Goal: Book appointment/travel/reservation

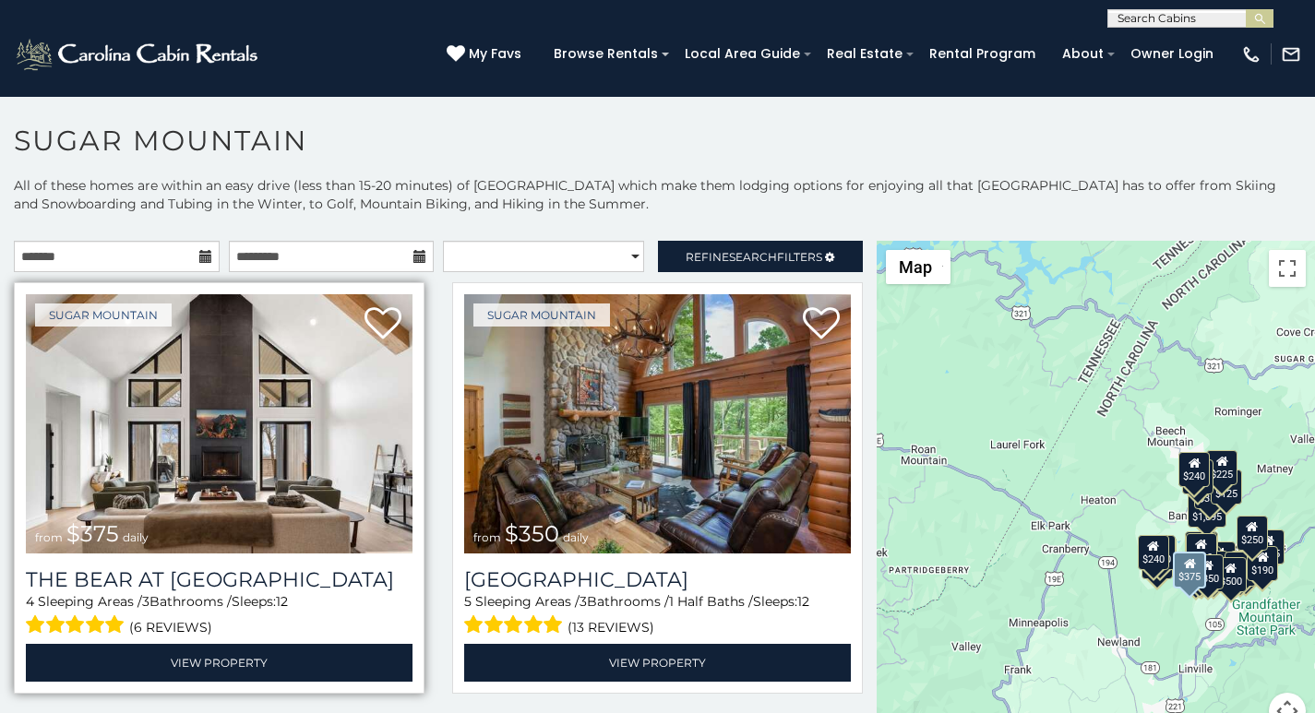
scroll to position [39, 0]
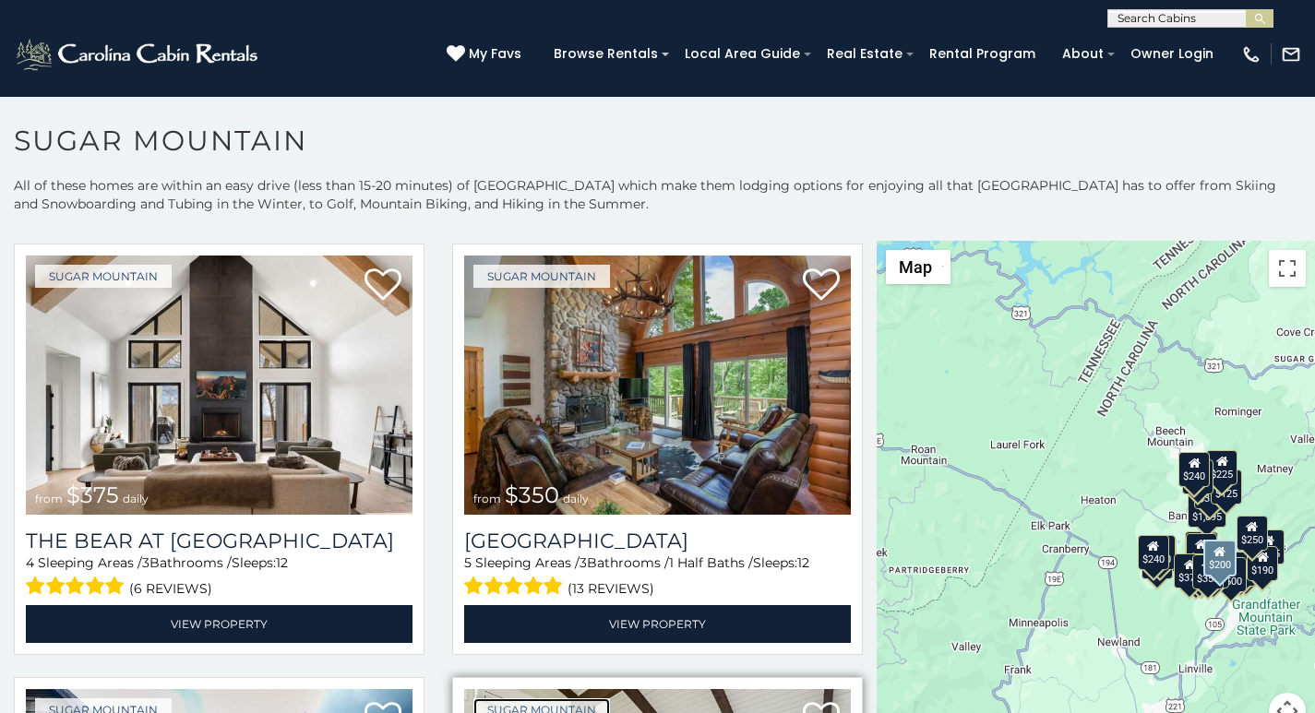
click at [533, 709] on link "Sugar Mountain" at bounding box center [541, 710] width 137 height 23
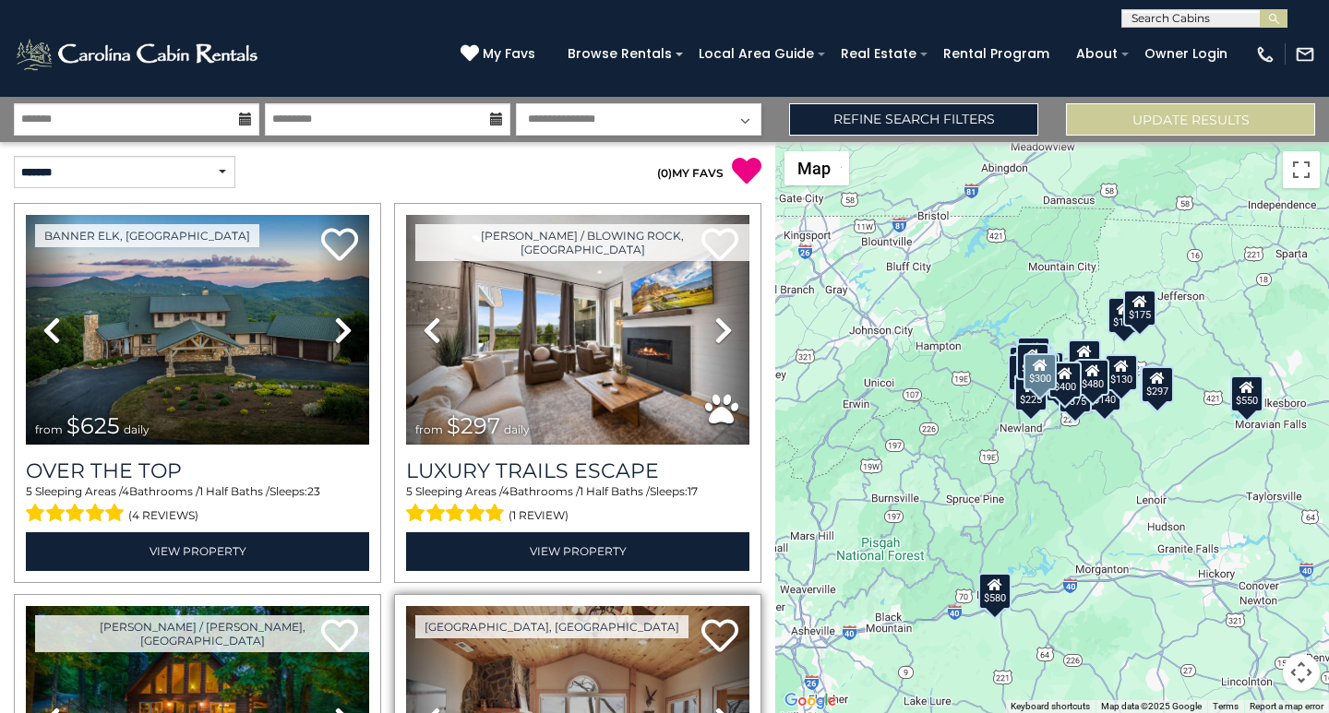
click at [700, 709] on link "Next" at bounding box center [724, 721] width 52 height 230
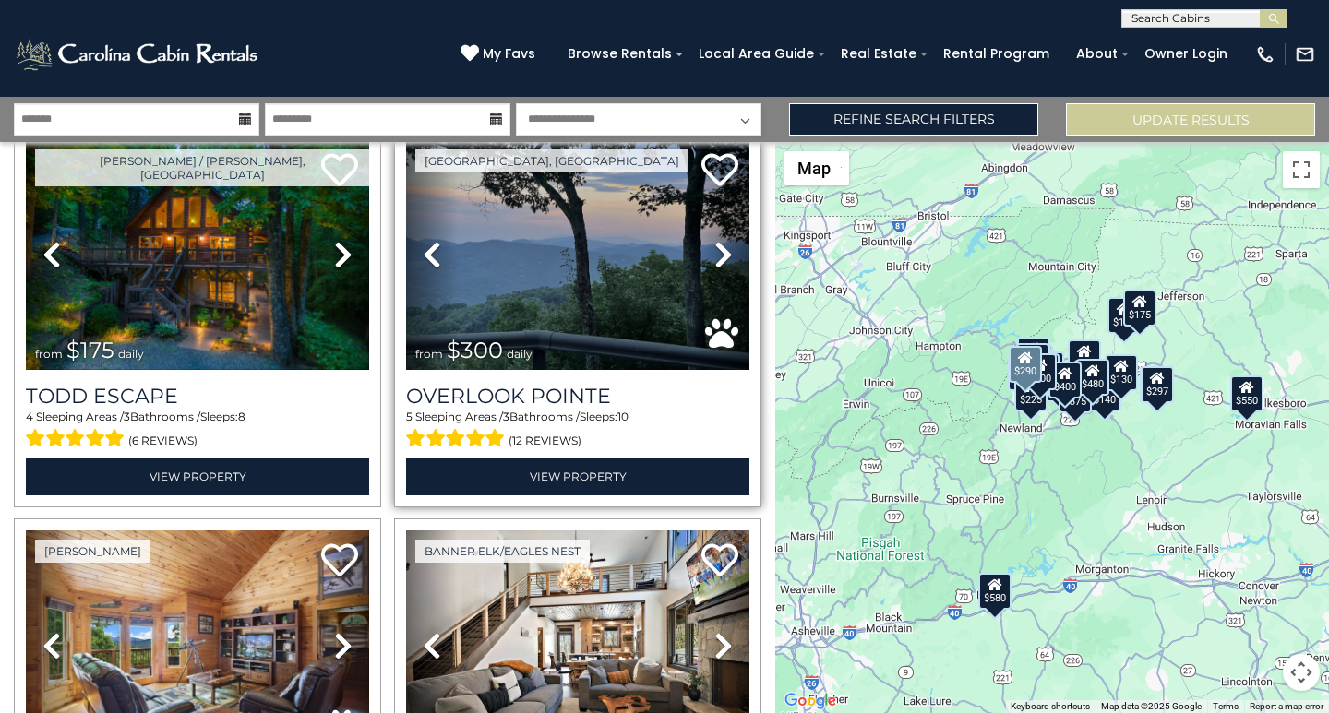
scroll to position [499, 0]
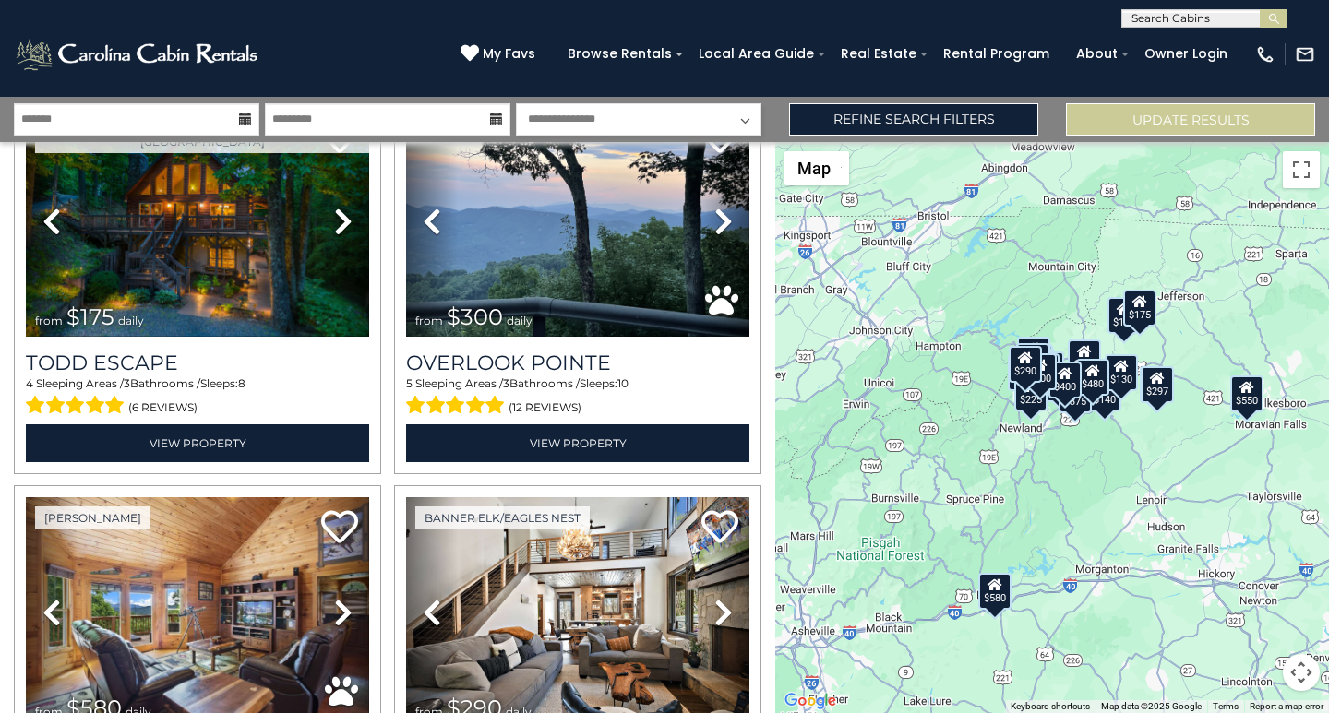
click at [1328, 508] on div "$625 $297 $175 $300 $580 $290 $424 $395 $270 $185 $230 $550 $349 $230 $160 $325…" at bounding box center [1052, 427] width 554 height 571
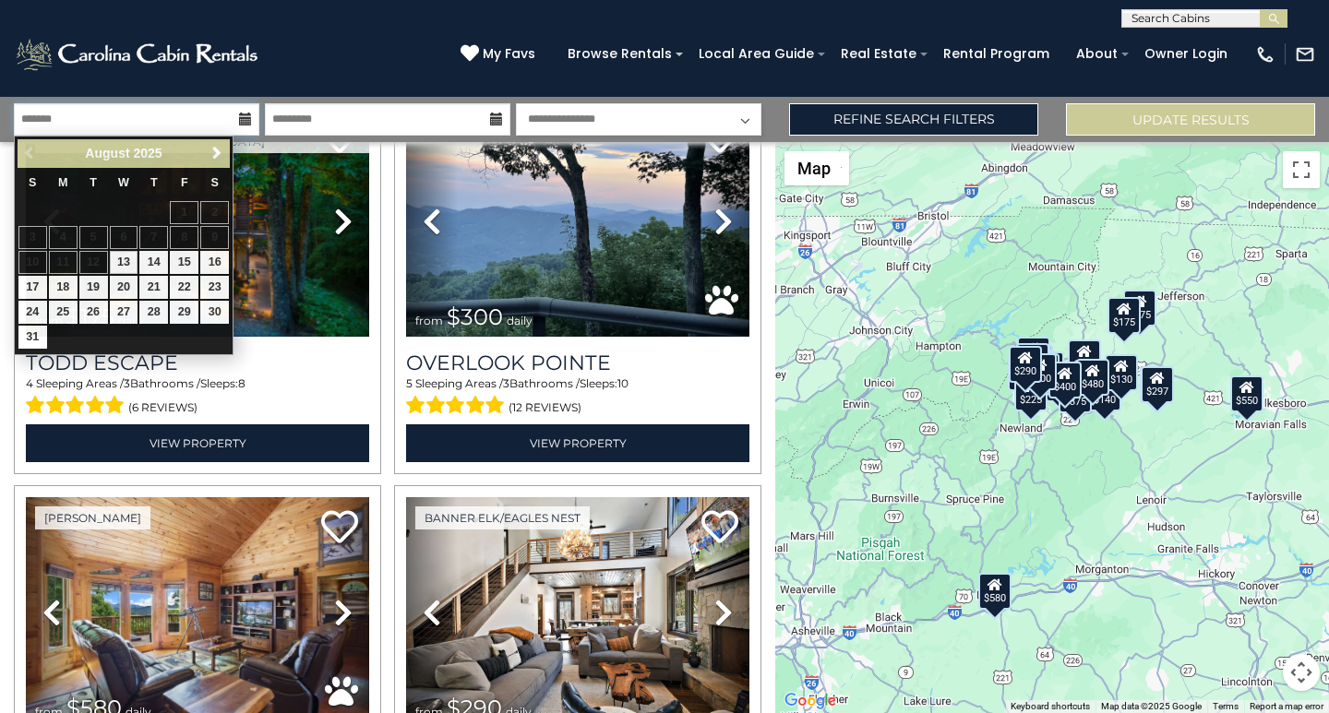
click at [63, 129] on input "text" at bounding box center [137, 119] width 246 height 32
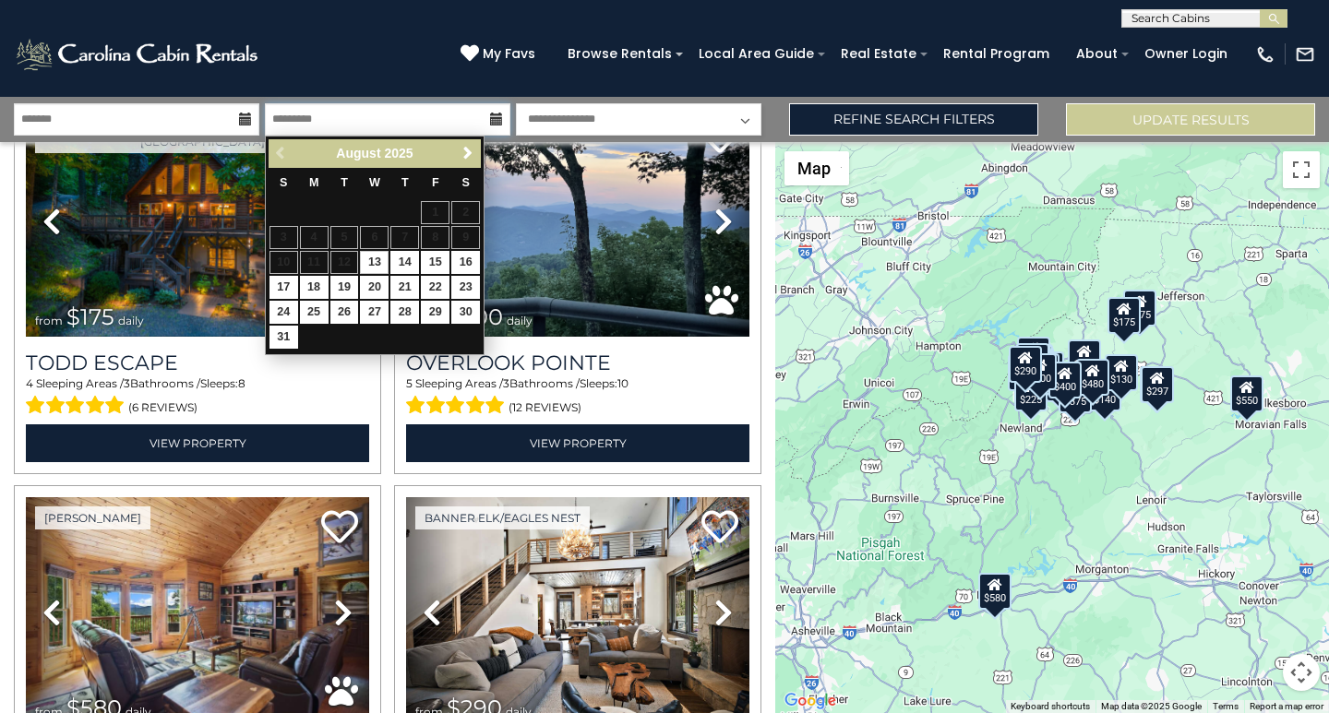
click at [314, 107] on input "text" at bounding box center [388, 119] width 246 height 32
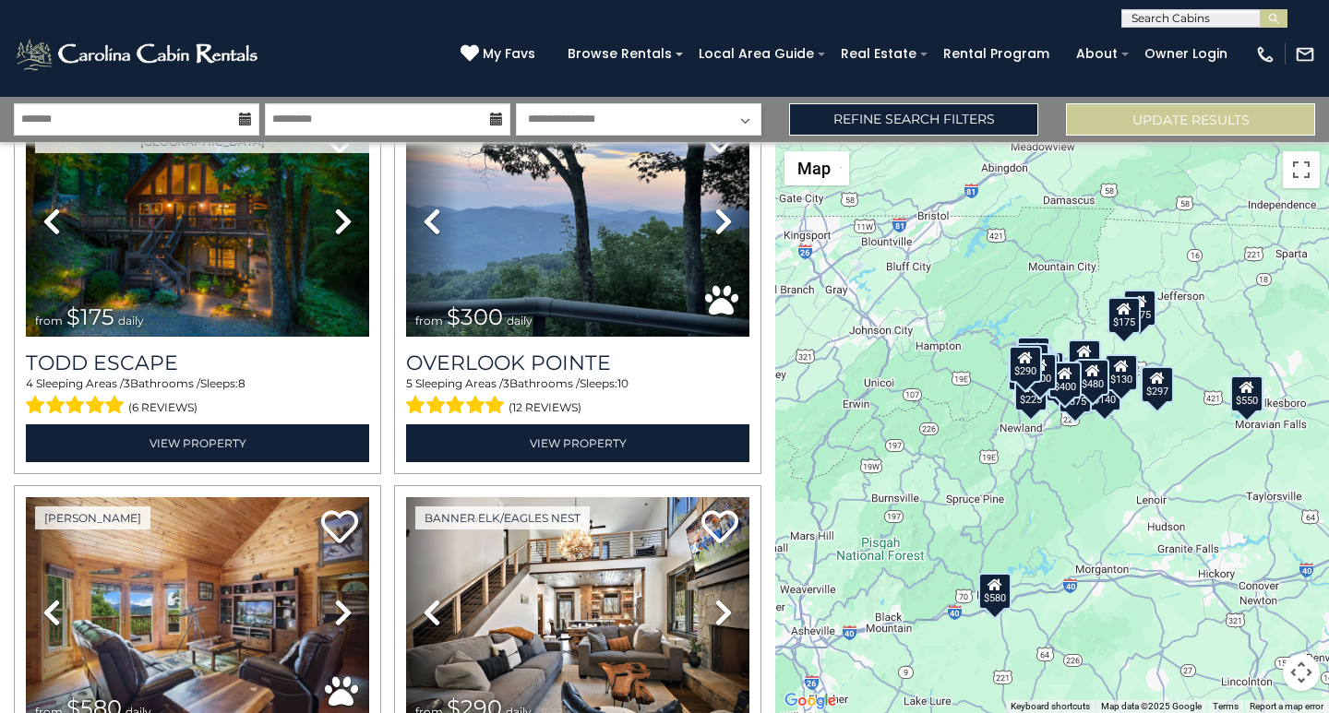
click at [541, 106] on select "**********" at bounding box center [639, 119] width 246 height 32
select select "*"
click at [516, 103] on select "**********" at bounding box center [639, 119] width 246 height 32
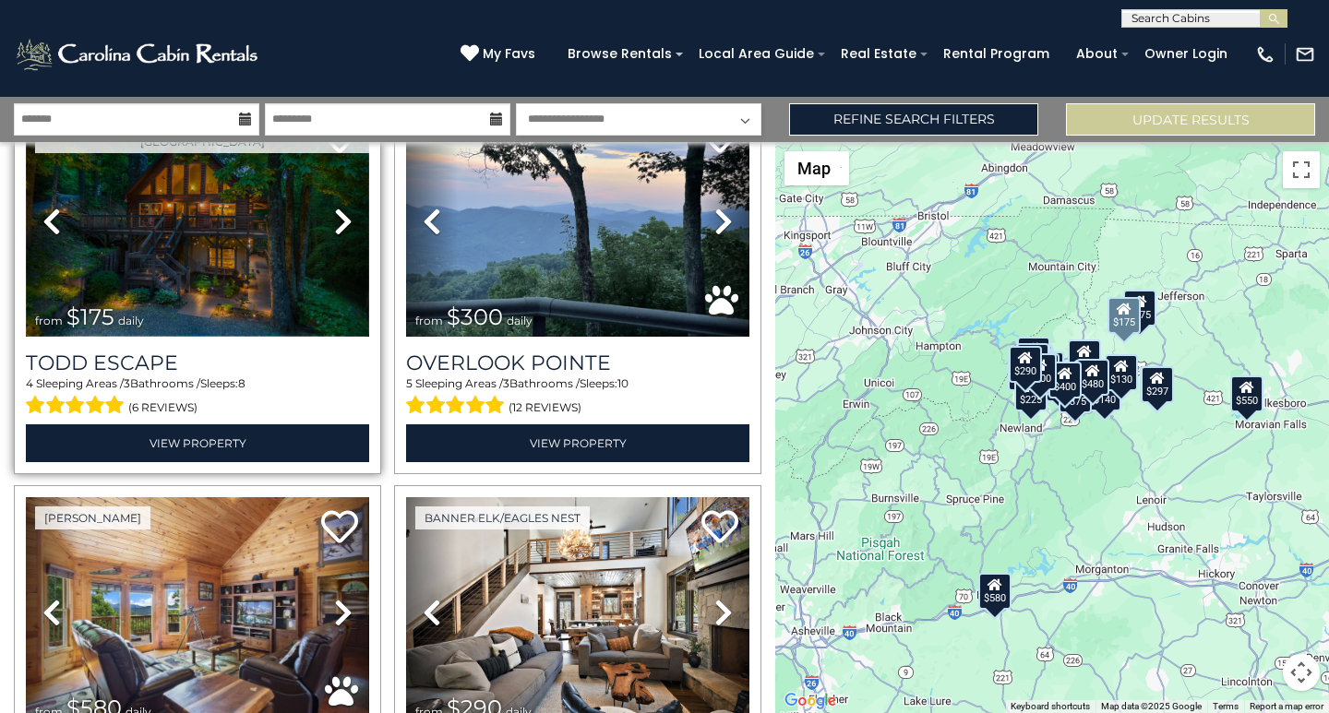
click at [150, 159] on img at bounding box center [197, 222] width 343 height 230
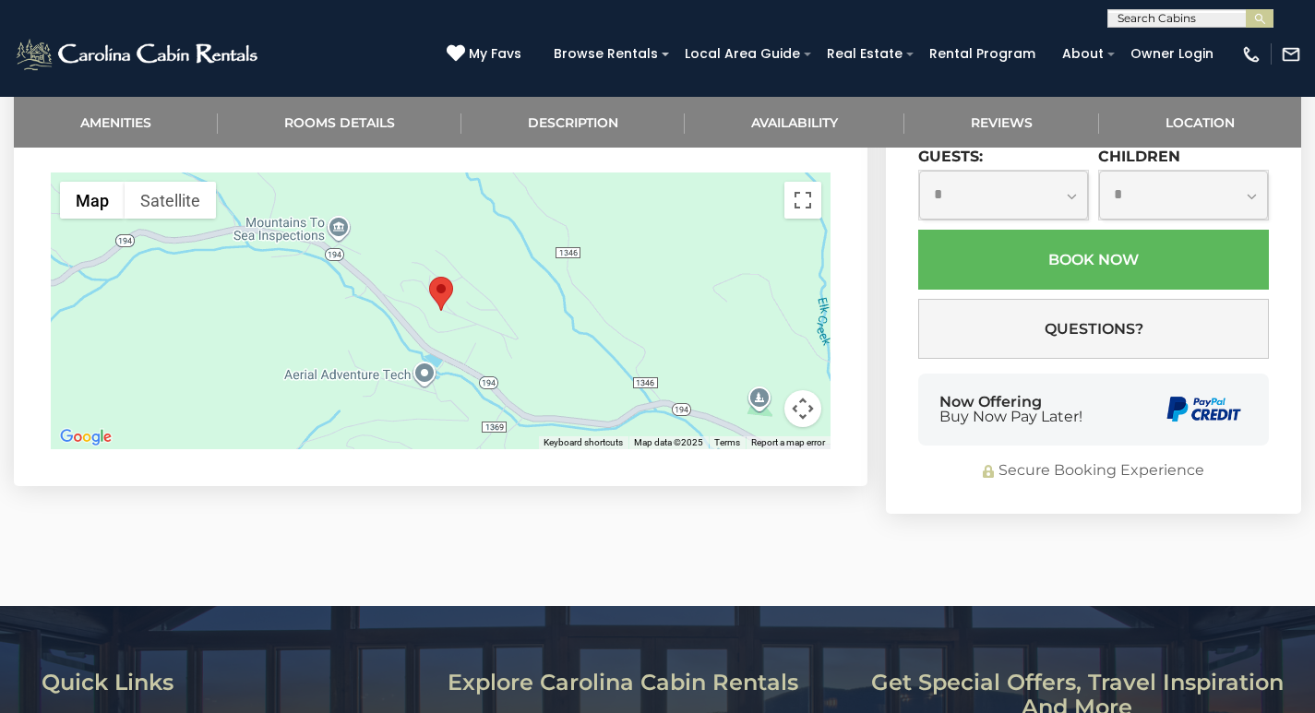
scroll to position [4338, 0]
